Goal: Task Accomplishment & Management: Manage account settings

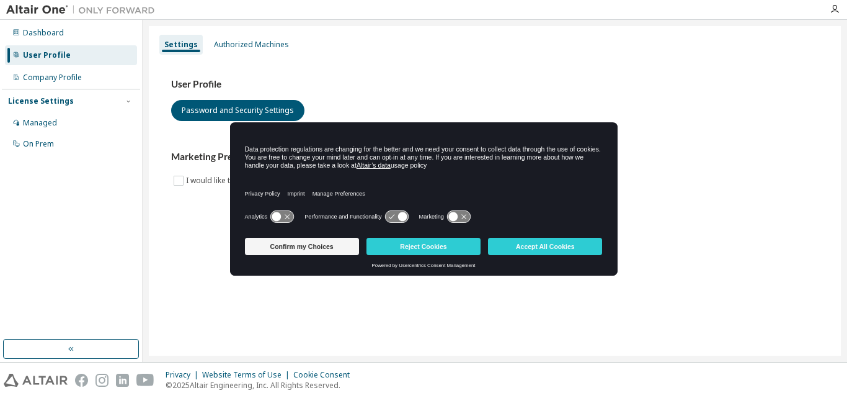
click at [81, 57] on div "User Profile" at bounding box center [71, 55] width 132 height 20
click at [243, 51] on div "Authorized Machines" at bounding box center [251, 45] width 85 height 20
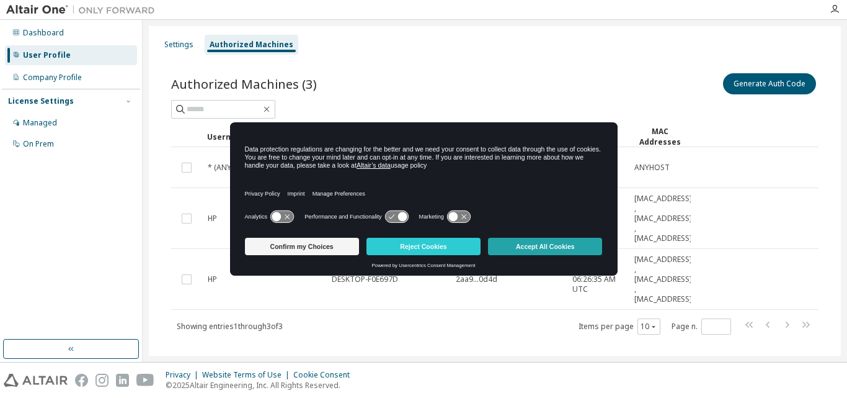
click at [571, 251] on button "Accept All Cookies" at bounding box center [545, 246] width 114 height 17
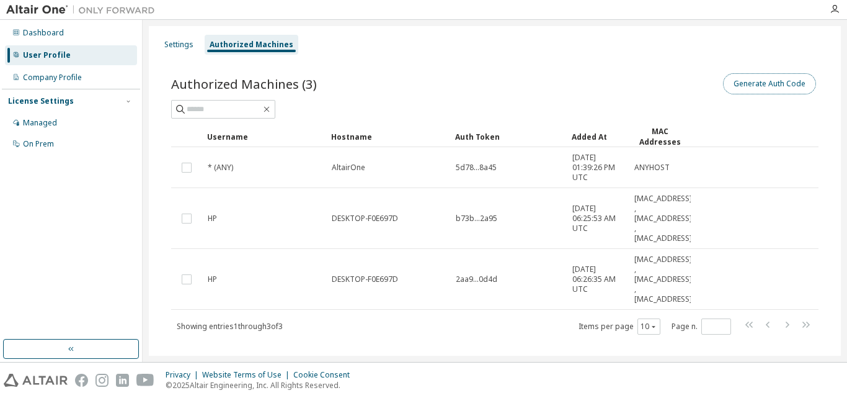
click at [783, 82] on button "Generate Auth Code" at bounding box center [769, 83] width 93 height 21
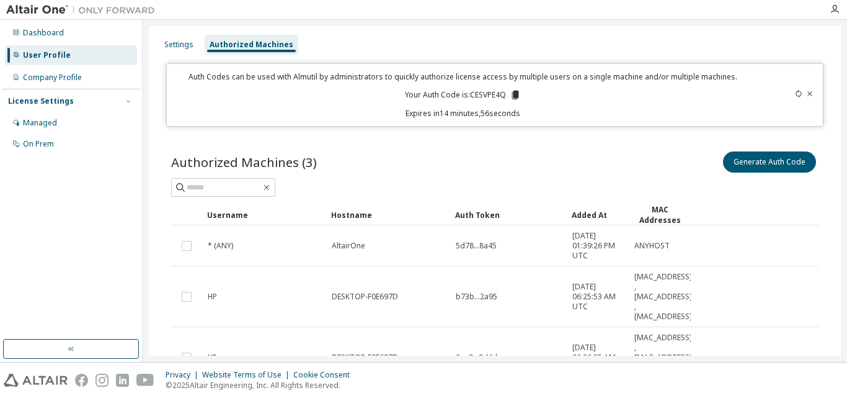
click at [513, 94] on icon at bounding box center [515, 95] width 7 height 9
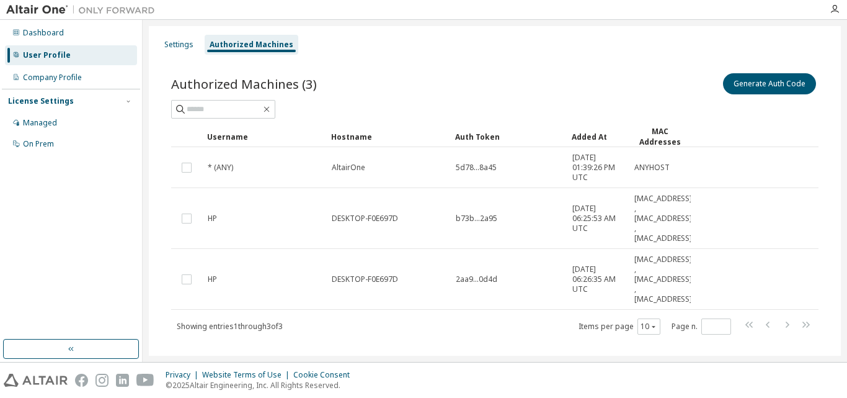
click at [251, 46] on div "Authorized Machines" at bounding box center [252, 45] width 84 height 10
click at [753, 87] on button "Generate Auth Code" at bounding box center [769, 83] width 93 height 21
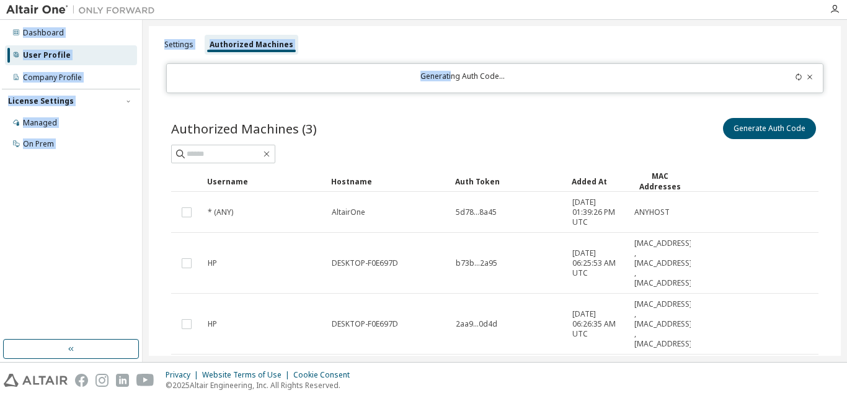
drag, startPoint x: 450, startPoint y: 79, endPoint x: 227, endPoint y: 4, distance: 235.5
click at [227, 4] on div "Dashboard User Profile Company Profile License Settings Managed On Prem Setting…" at bounding box center [423, 199] width 847 height 398
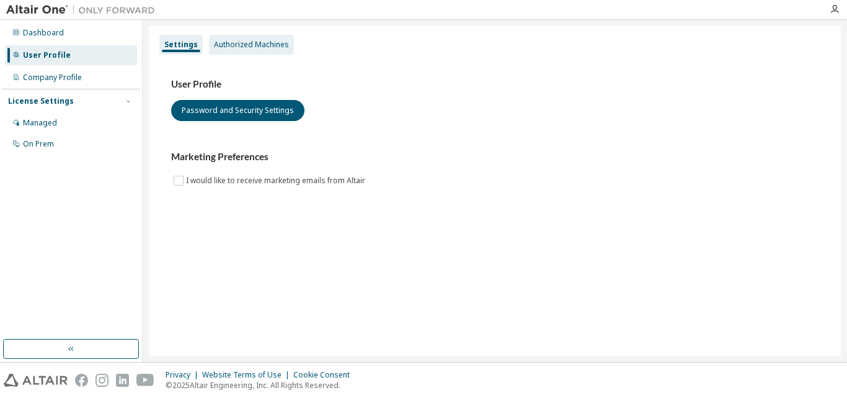
click at [237, 37] on div "Authorized Machines" at bounding box center [251, 45] width 85 height 20
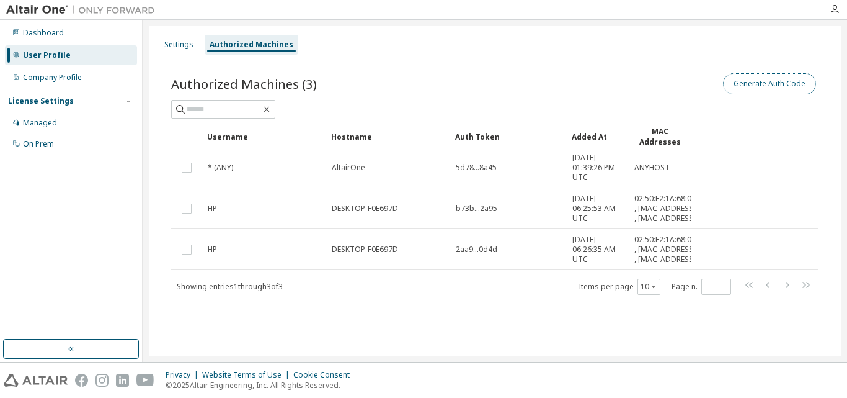
click at [786, 79] on button "Generate Auth Code" at bounding box center [769, 83] width 93 height 21
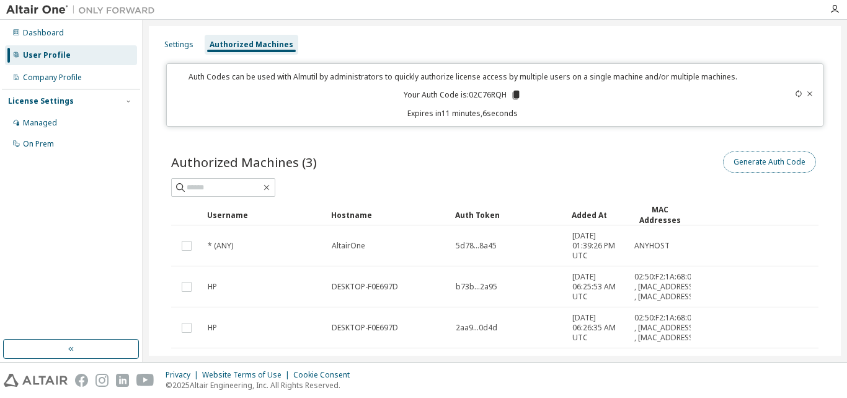
click at [739, 156] on button "Generate Auth Code" at bounding box center [769, 161] width 93 height 21
click at [513, 93] on icon at bounding box center [516, 95] width 7 height 9
click at [727, 162] on button "Generate Auth Code" at bounding box center [769, 161] width 93 height 21
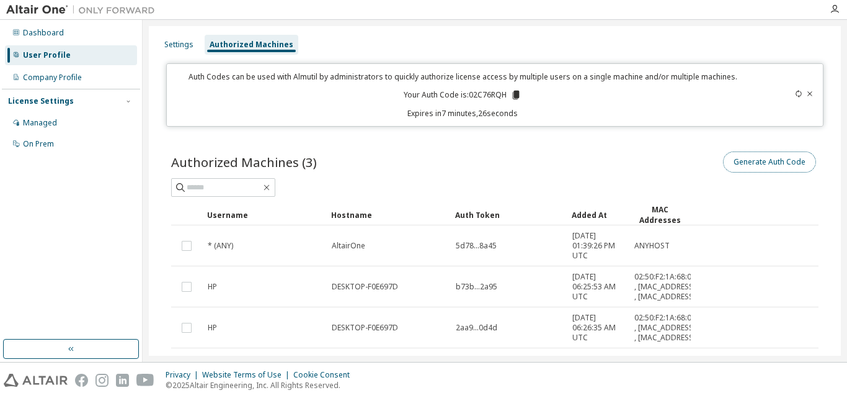
click at [727, 162] on button "Generate Auth Code" at bounding box center [769, 161] width 93 height 21
click at [513, 97] on icon at bounding box center [516, 95] width 7 height 9
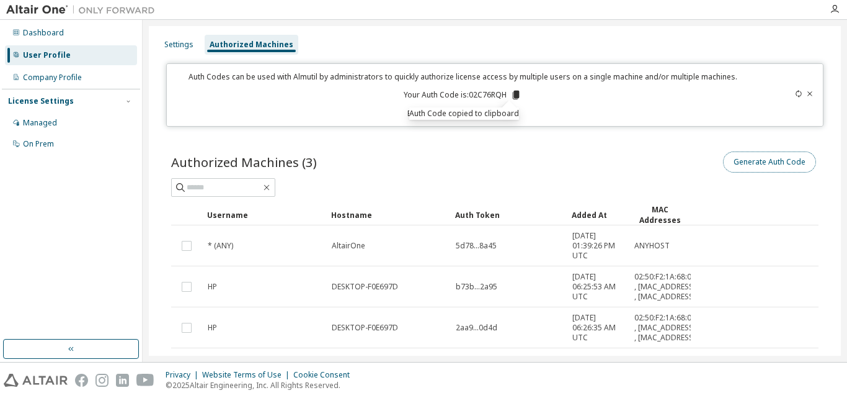
click at [752, 169] on button "Generate Auth Code" at bounding box center [769, 161] width 93 height 21
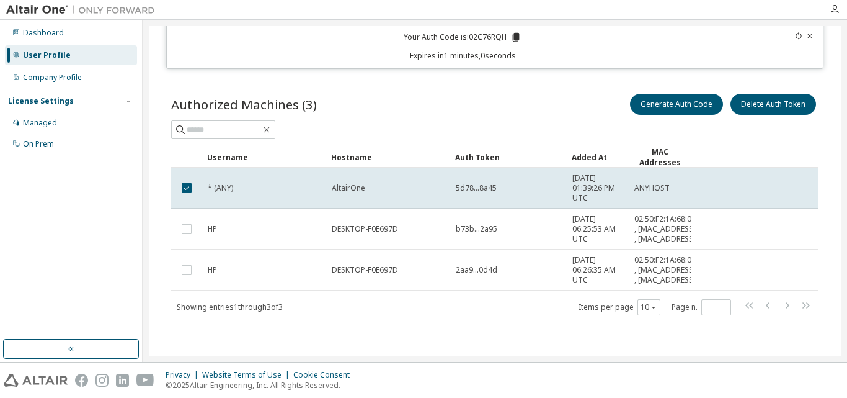
scroll to position [71, 0]
click at [704, 94] on button "Generate Auth Code" at bounding box center [676, 104] width 93 height 21
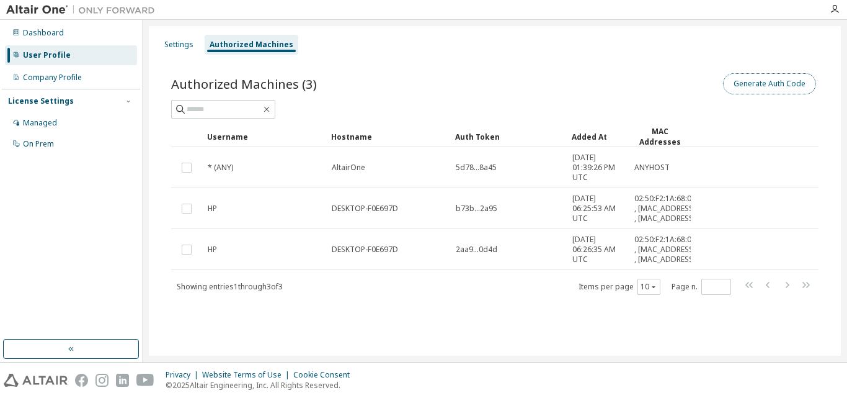
click at [732, 86] on button "Generate Auth Code" at bounding box center [769, 83] width 93 height 21
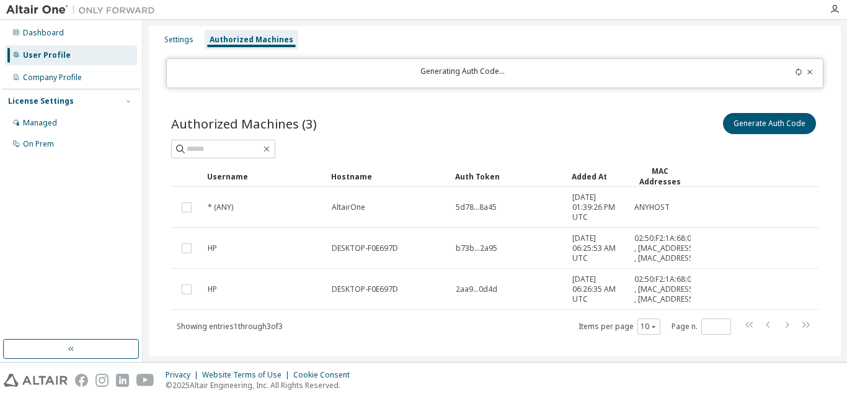
scroll to position [9, 0]
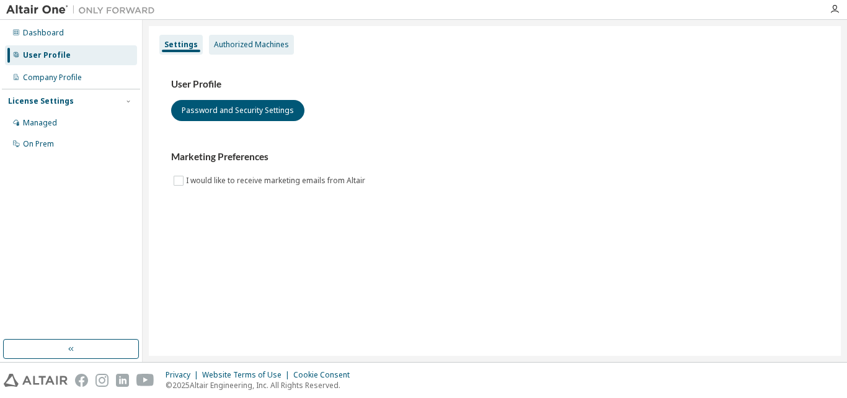
click at [265, 44] on div "Authorized Machines" at bounding box center [251, 45] width 75 height 10
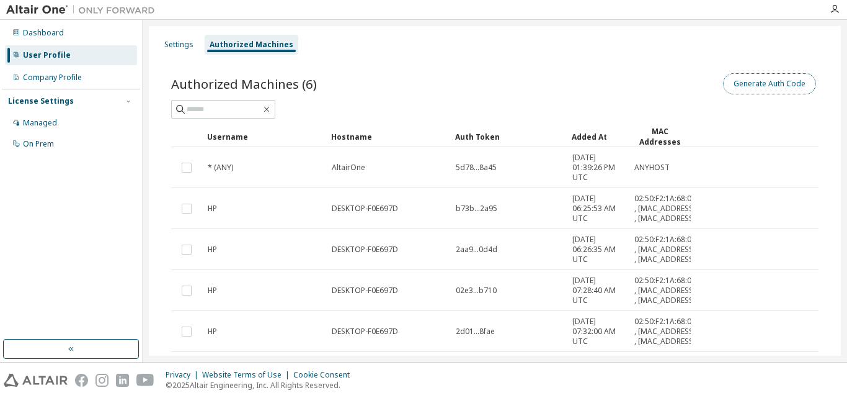
click at [737, 83] on button "Generate Auth Code" at bounding box center [769, 83] width 93 height 21
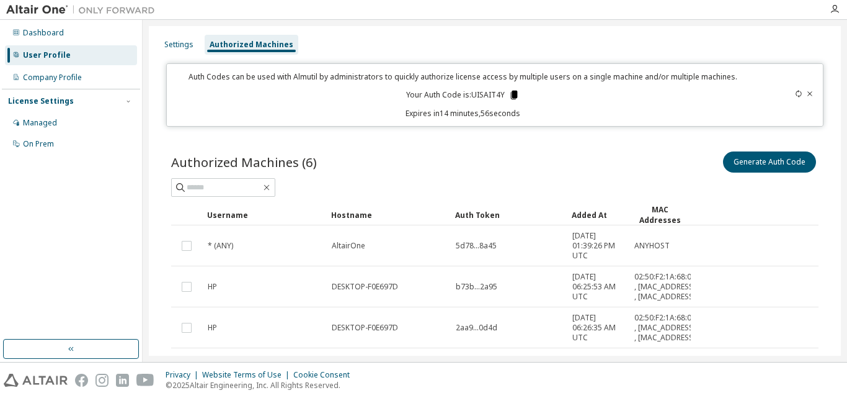
click at [513, 94] on icon at bounding box center [513, 95] width 7 height 9
click at [724, 155] on button "Generate Auth Code" at bounding box center [769, 161] width 93 height 21
click at [512, 94] on icon at bounding box center [513, 95] width 7 height 9
click at [509, 94] on icon at bounding box center [514, 94] width 11 height 11
click at [515, 94] on icon at bounding box center [514, 94] width 11 height 11
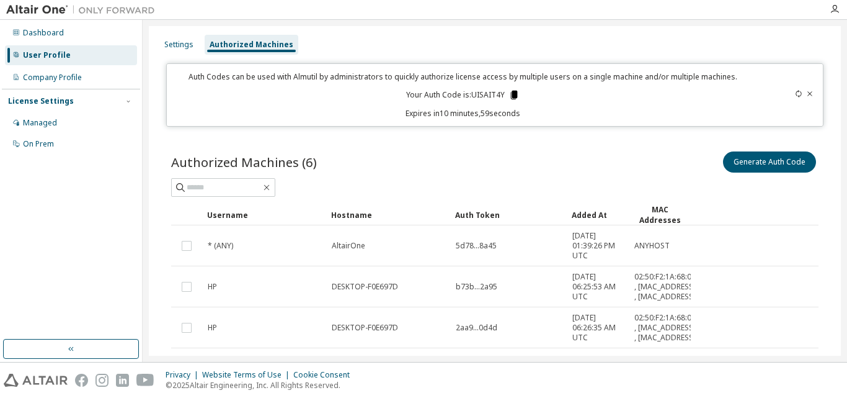
click at [515, 94] on icon at bounding box center [514, 94] width 11 height 11
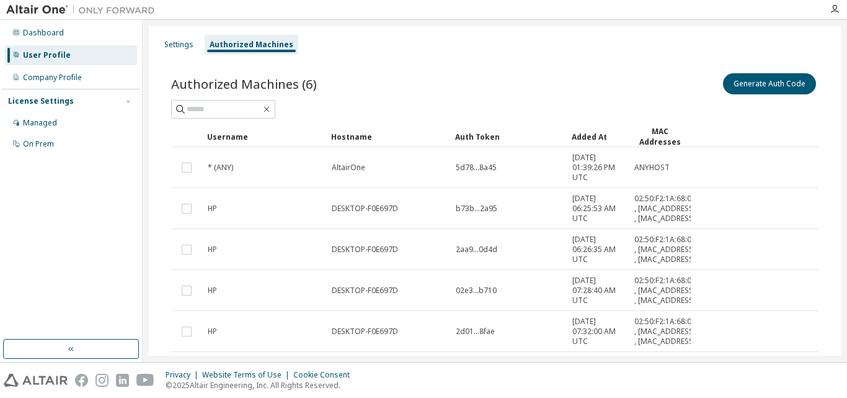
click at [713, 112] on div at bounding box center [494, 109] width 647 height 19
click at [758, 95] on div "Generate Auth Code" at bounding box center [657, 84] width 324 height 26
click at [753, 82] on button "Generate Auth Code" at bounding box center [769, 83] width 93 height 21
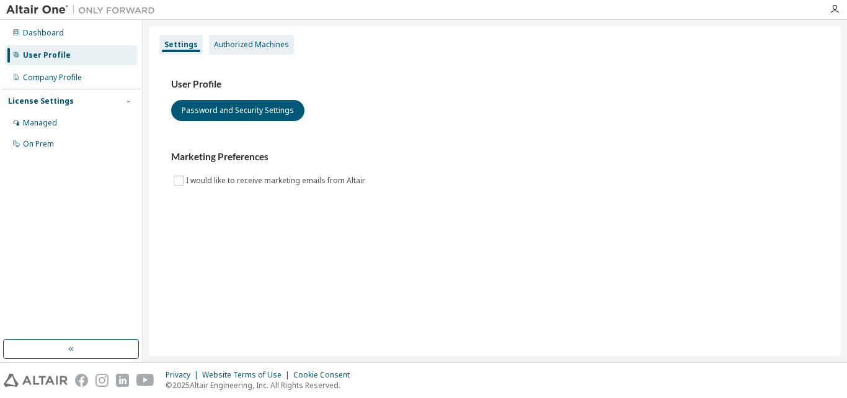
click at [267, 53] on div "Authorized Machines" at bounding box center [251, 45] width 85 height 20
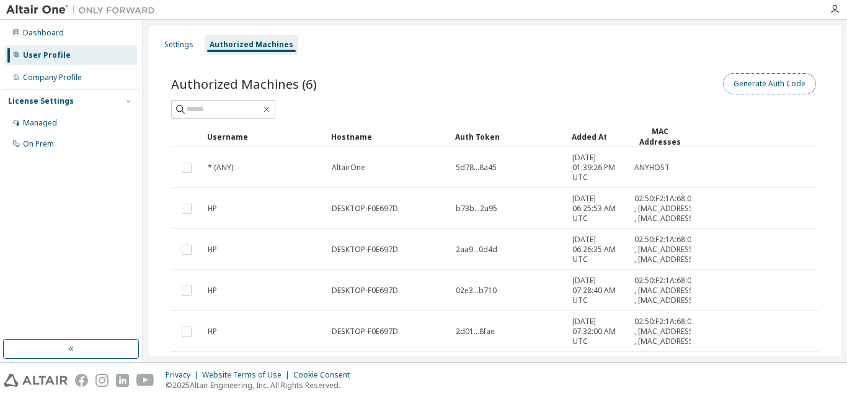
click at [755, 78] on button "Generate Auth Code" at bounding box center [769, 83] width 93 height 21
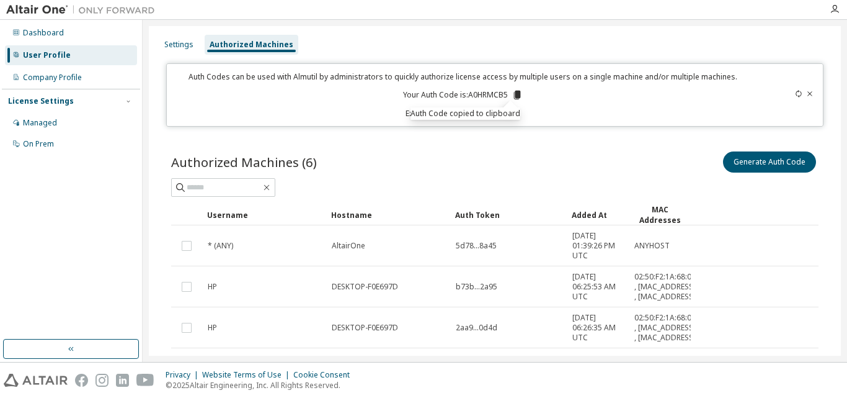
click at [687, 37] on div "Settings Authorized Machines" at bounding box center [494, 44] width 677 height 22
click at [514, 95] on icon at bounding box center [516, 95] width 7 height 9
drag, startPoint x: 414, startPoint y: 384, endPoint x: 407, endPoint y: 404, distance: 20.4
click at [407, 397] on html "Dashboard User Profile Company Profile License Settings Managed On Prem Setting…" at bounding box center [423, 199] width 847 height 398
